Goal: Transaction & Acquisition: Obtain resource

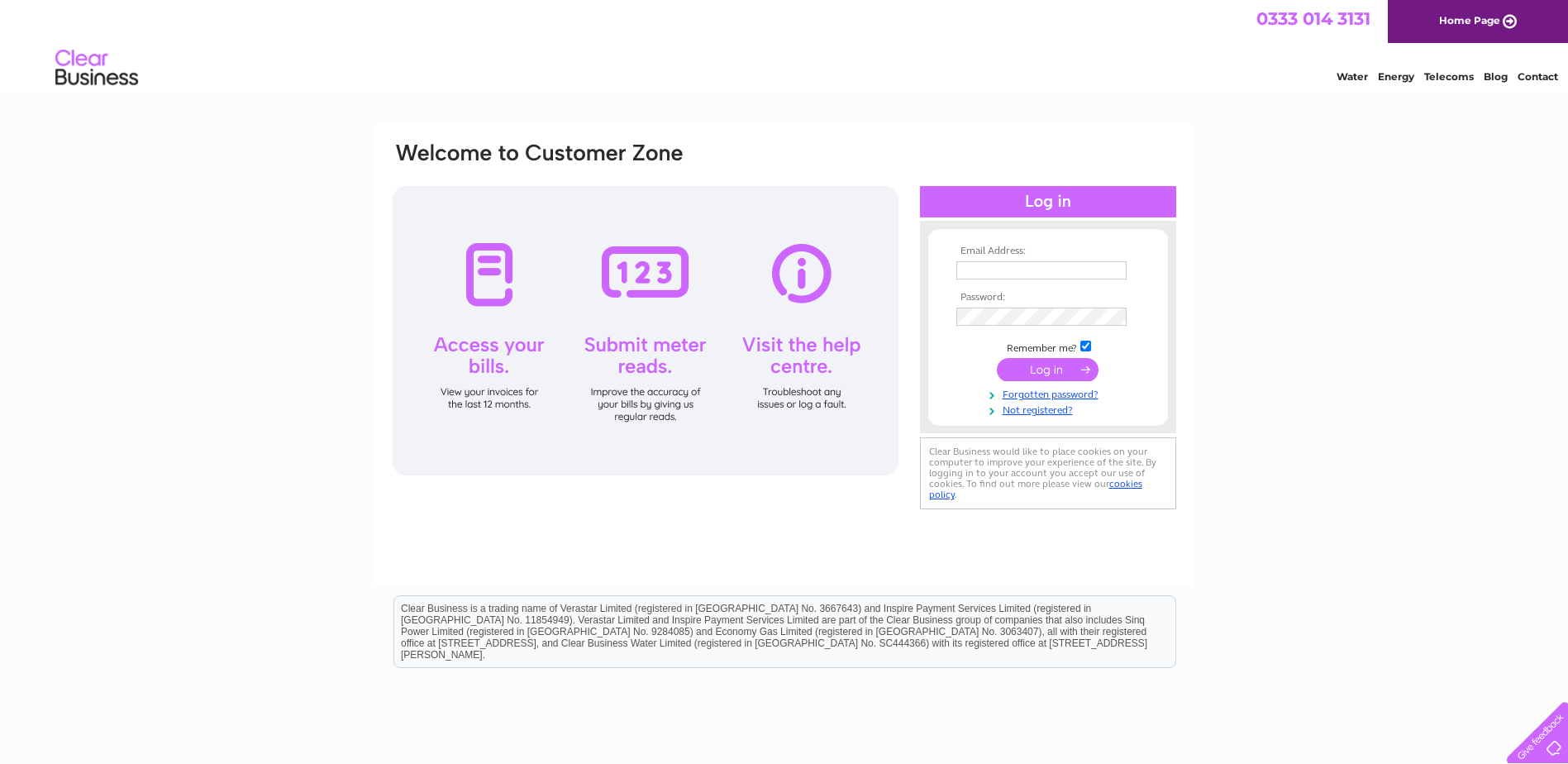
type input "[EMAIL_ADDRESS][DOMAIN_NAME]"
click at [1037, 368] on input "submit" at bounding box center [1047, 370] width 101 height 23
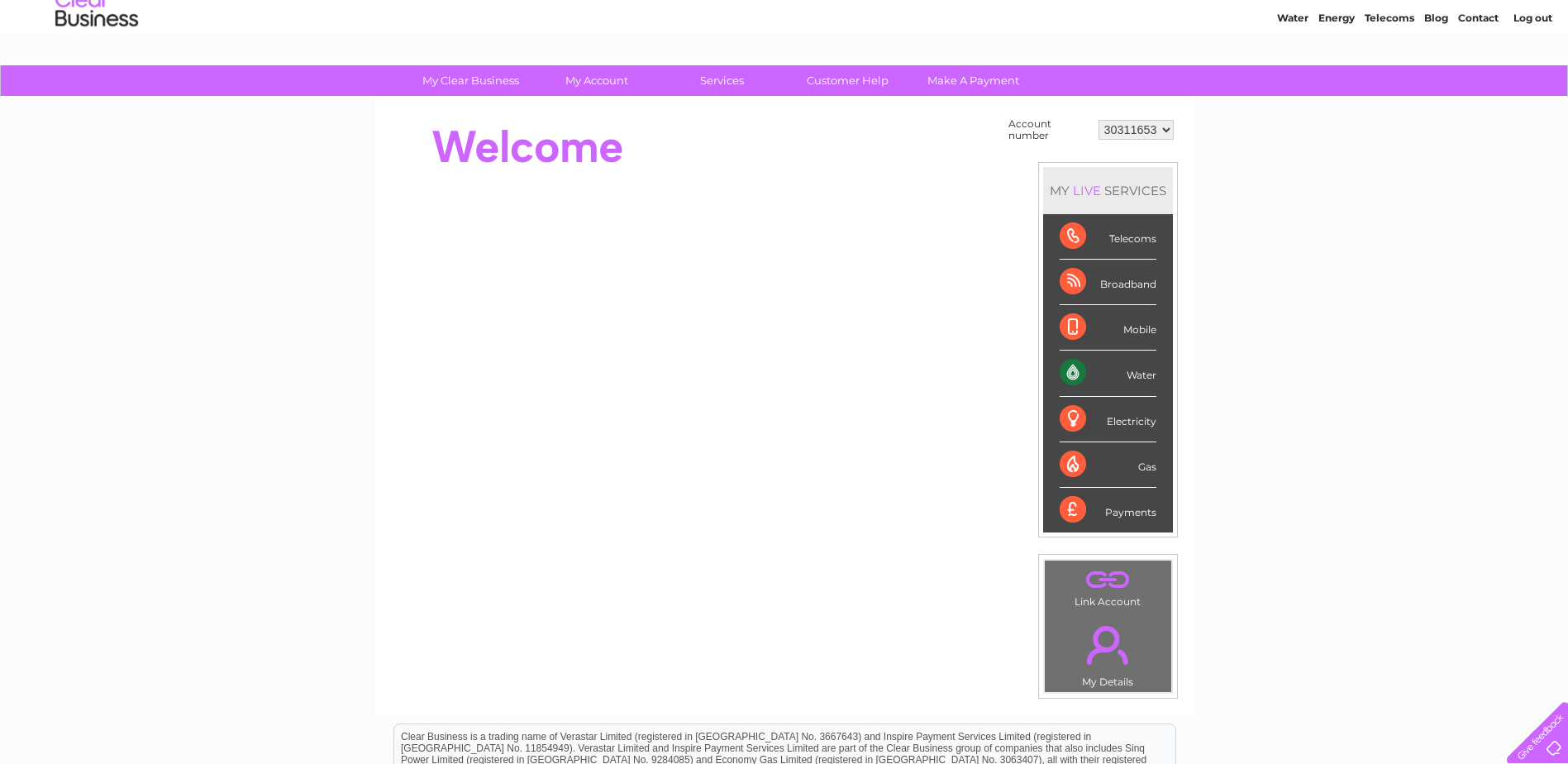
scroll to position [57, 0]
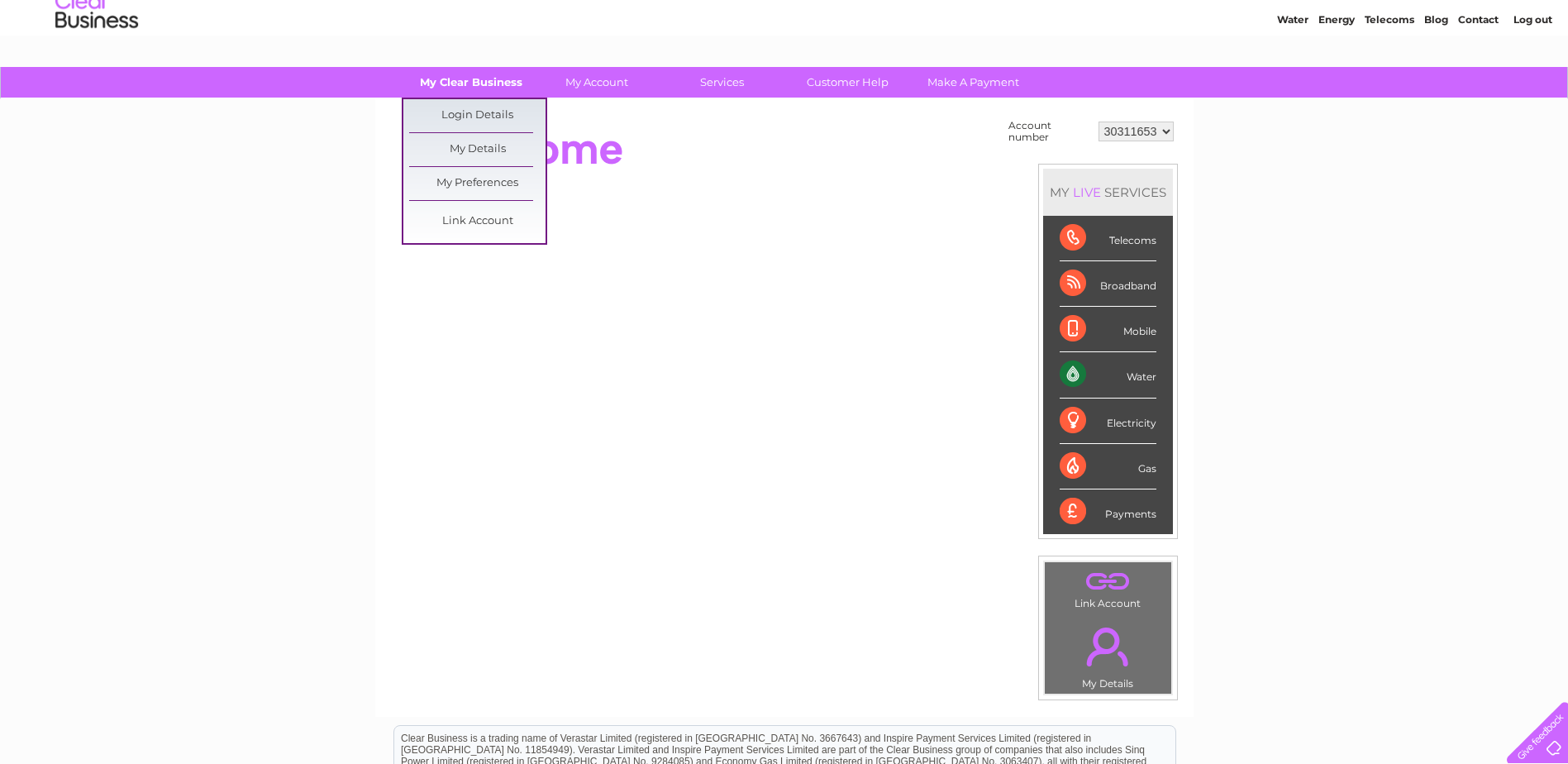
click at [439, 74] on link "My Clear Business" at bounding box center [470, 82] width 136 height 31
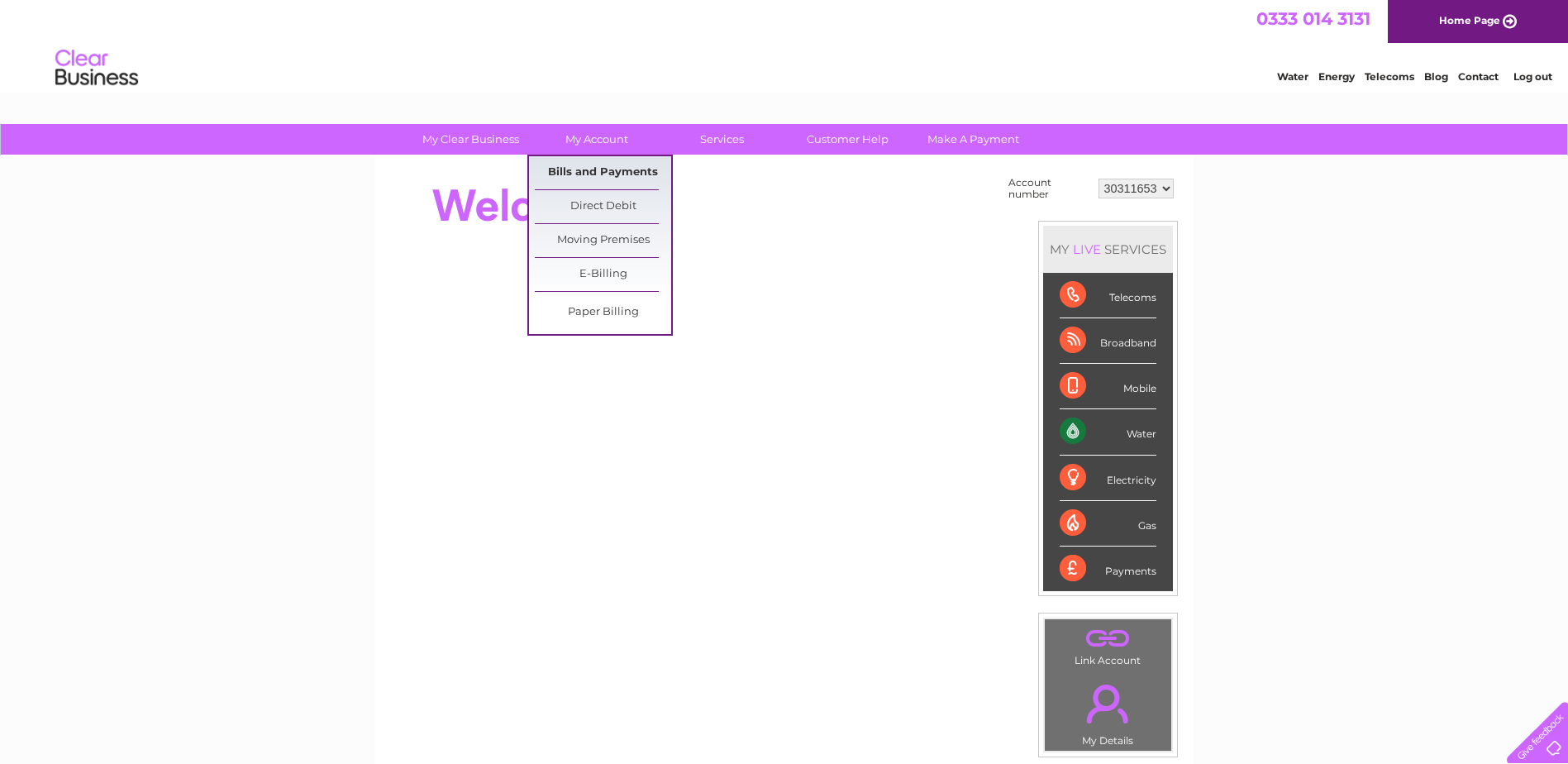
click at [587, 171] on link "Bills and Payments" at bounding box center [602, 173] width 136 height 33
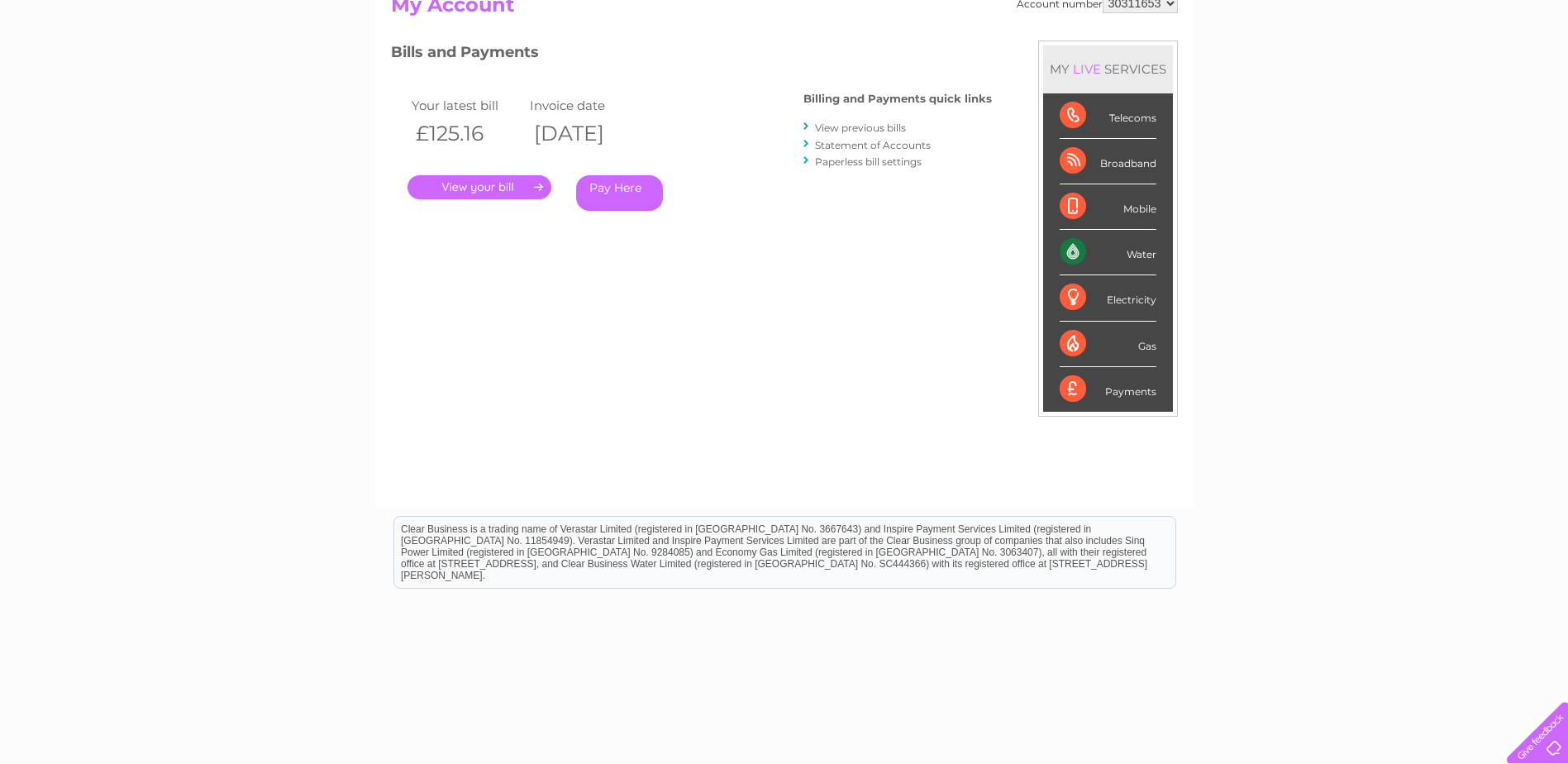
scroll to position [234, 0]
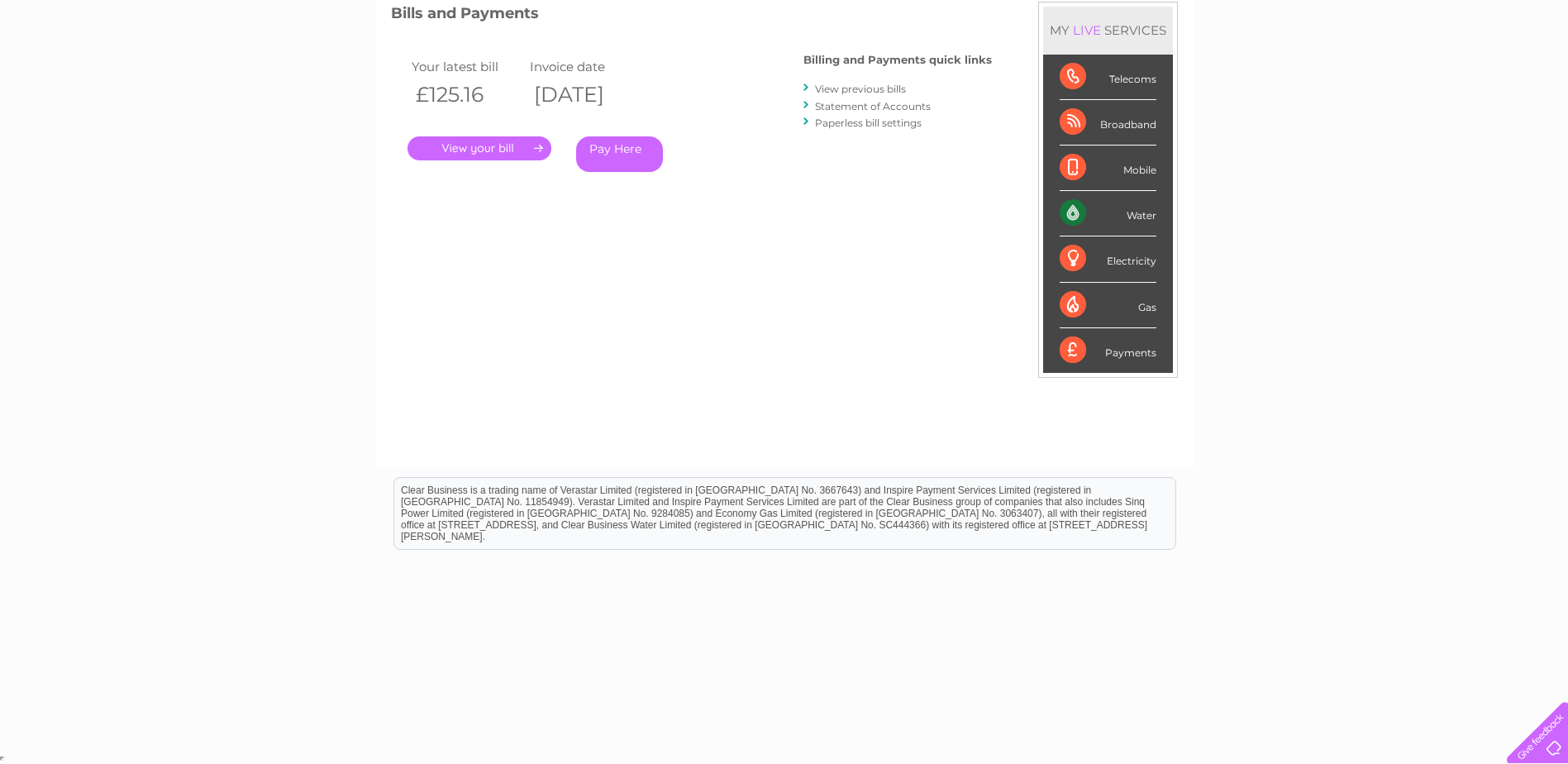
click at [450, 149] on link "." at bounding box center [479, 148] width 144 height 24
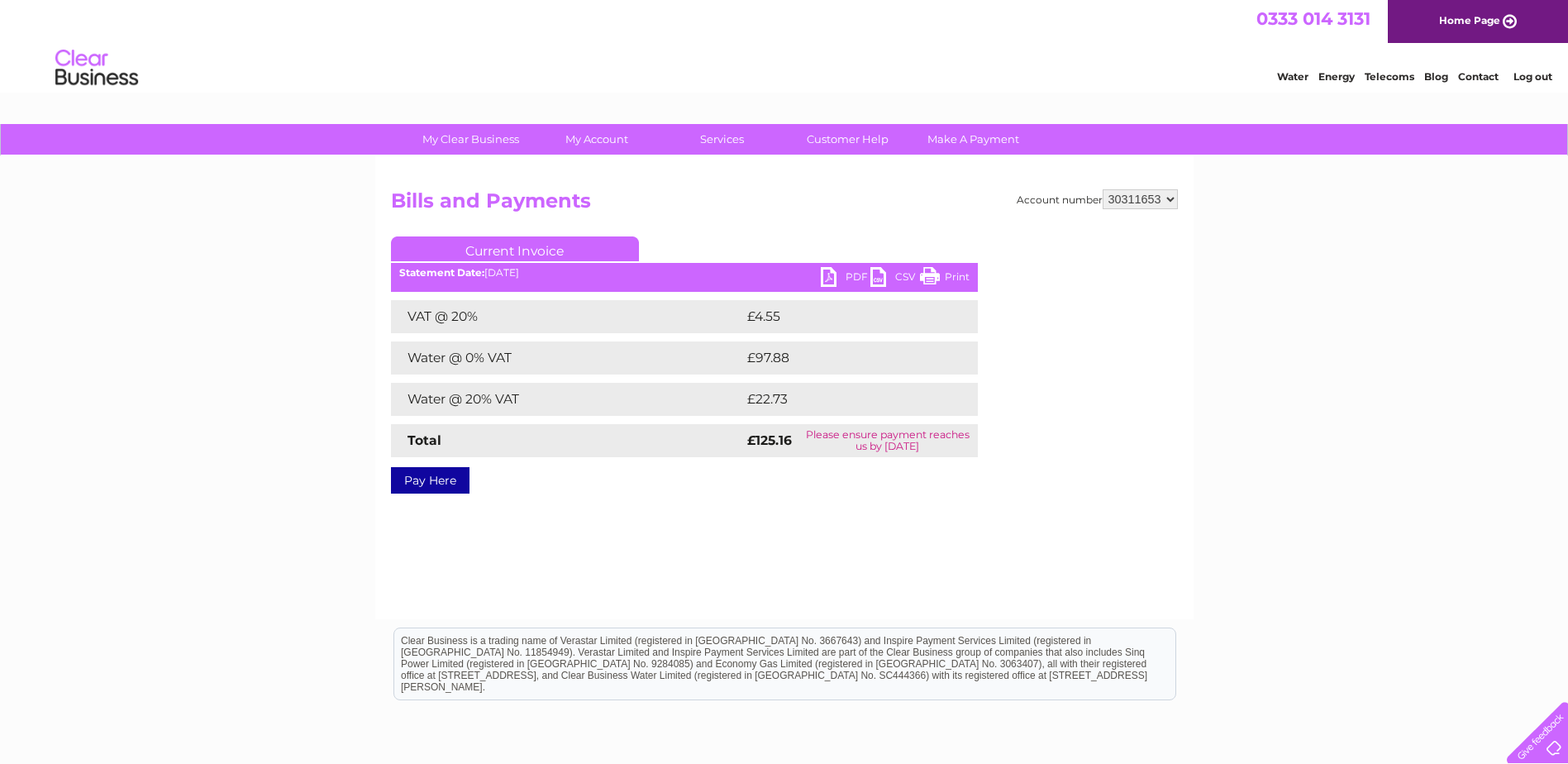
click at [839, 274] on link "PDF" at bounding box center [846, 278] width 50 height 24
click at [1531, 80] on link "Log out" at bounding box center [1532, 76] width 39 height 12
